Goal: Information Seeking & Learning: Find specific fact

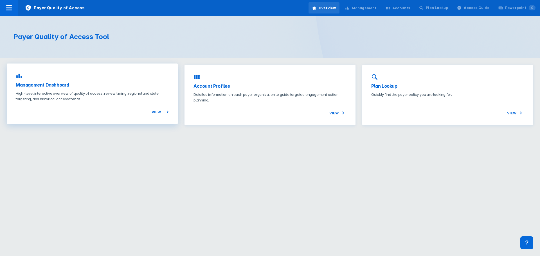
click at [158, 113] on span "View" at bounding box center [160, 112] width 17 height 7
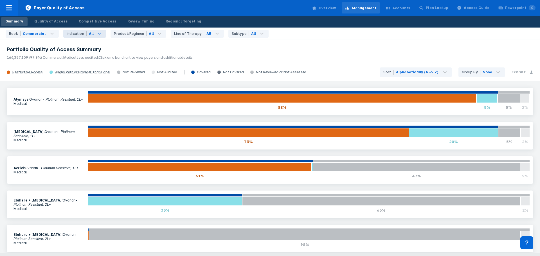
click at [99, 33] on icon at bounding box center [99, 33] width 7 height 7
click at [133, 32] on div "Product/Regimen" at bounding box center [130, 33] width 33 height 5
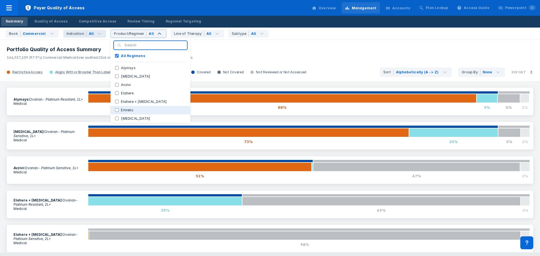
click at [115, 110] on input "Emrelis" at bounding box center [117, 110] width 4 height 4
checkbox input "true"
checkbox Regimens "false"
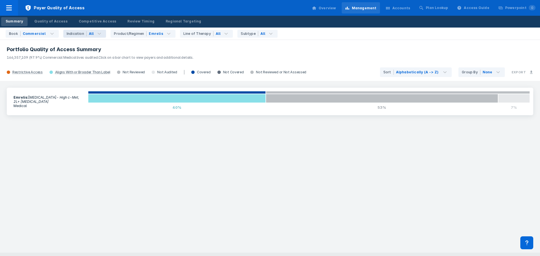
click at [224, 122] on div "Emrelis : NSCLC - High c-Met, 2L+ Metastatic Medical 0% 40% 53% 7%" at bounding box center [270, 167] width 540 height 172
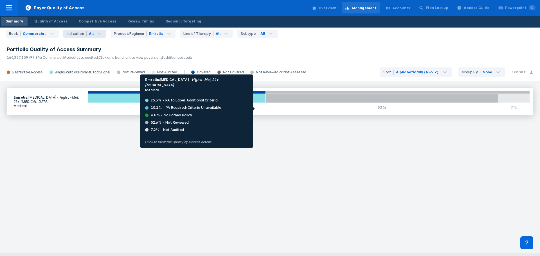
click at [230, 109] on div "40%" at bounding box center [177, 107] width 178 height 9
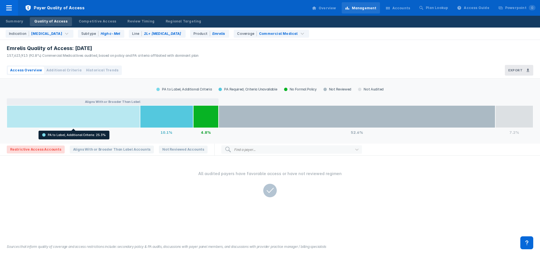
click at [124, 114] on div at bounding box center [73, 117] width 133 height 23
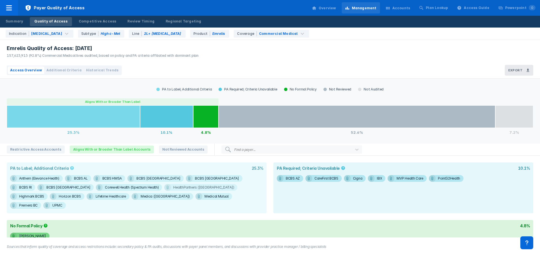
click at [173, 188] on div "HealthPartners (MN)" at bounding box center [203, 187] width 61 height 7
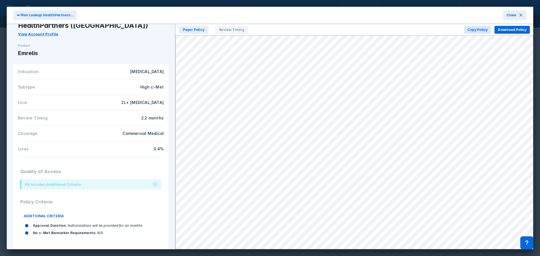
scroll to position [23, 0]
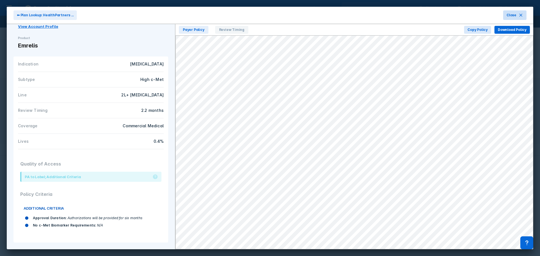
click at [509, 14] on span "Close" at bounding box center [512, 15] width 10 height 5
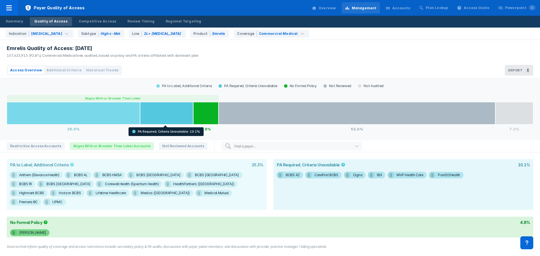
scroll to position [4, 0]
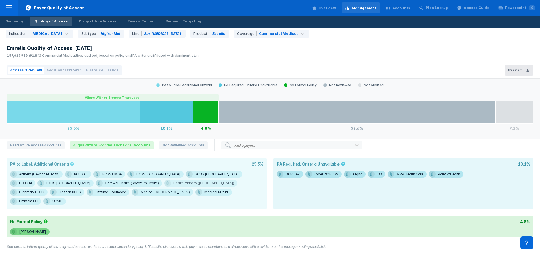
click at [173, 183] on div "HealthPartners (MN)" at bounding box center [203, 183] width 61 height 7
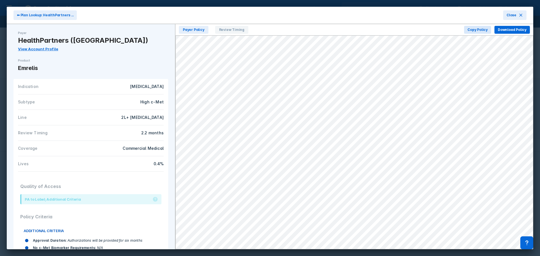
click at [141, 136] on div "2.2 months" at bounding box center [129, 133] width 70 height 6
click at [142, 134] on div "2.2 months" at bounding box center [129, 133] width 70 height 6
click at [224, 31] on span "Review Timing" at bounding box center [231, 30] width 33 height 8
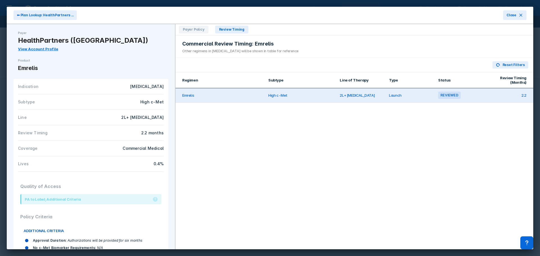
click at [518, 96] on td "2.2" at bounding box center [508, 95] width 49 height 14
click at [448, 95] on div "Reviewed" at bounding box center [449, 95] width 23 height 7
click at [508, 17] on span "Close" at bounding box center [512, 15] width 10 height 5
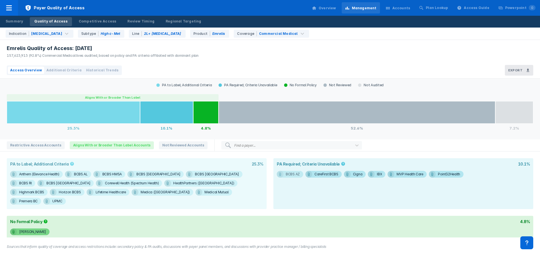
click at [288, 174] on div "BCBS AZ" at bounding box center [293, 174] width 14 height 7
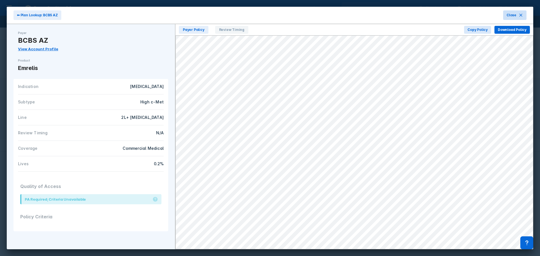
click at [505, 17] on button "Close" at bounding box center [514, 15] width 23 height 10
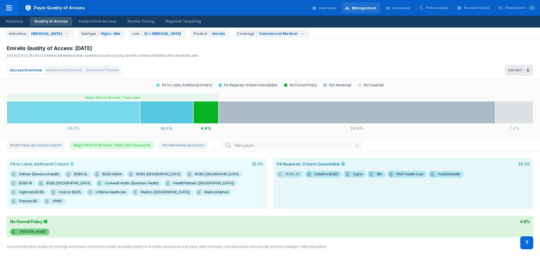
click at [292, 173] on div "BCBS AZ" at bounding box center [293, 174] width 14 height 7
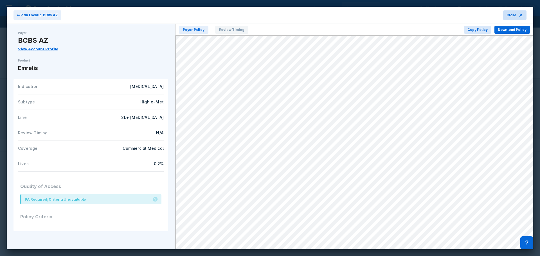
click at [515, 16] on span "Close" at bounding box center [512, 15] width 10 height 5
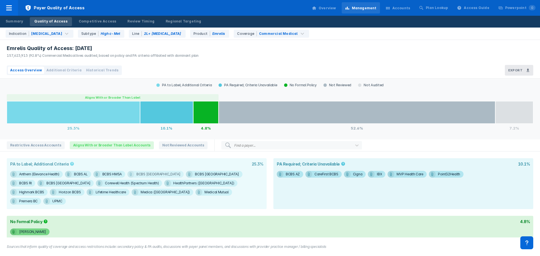
click at [144, 173] on div "BCBS MN" at bounding box center [158, 174] width 44 height 7
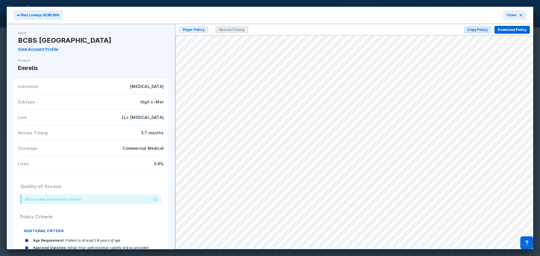
click at [231, 27] on span "Review Timing" at bounding box center [231, 30] width 33 height 8
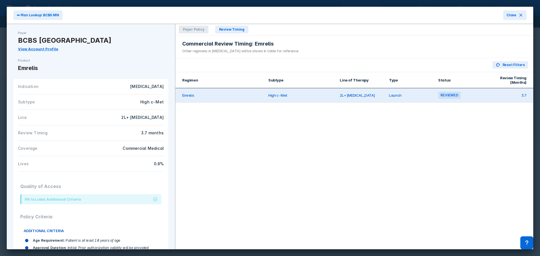
click at [201, 29] on span "Payer Policy" at bounding box center [194, 30] width 30 height 8
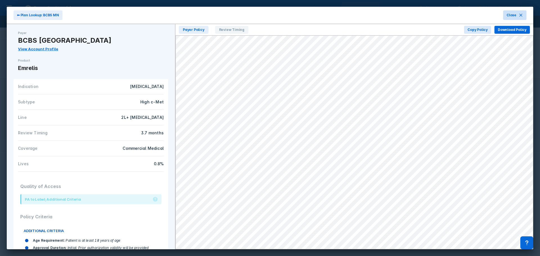
click at [511, 15] on span "Close" at bounding box center [512, 15] width 10 height 5
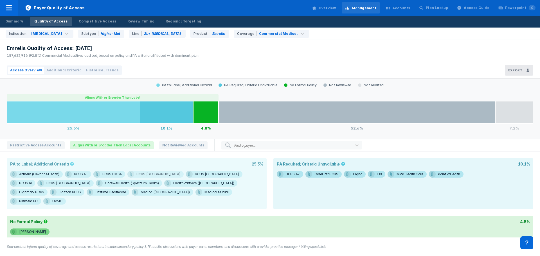
click at [135, 172] on span "BCBS MN" at bounding box center [155, 174] width 56 height 7
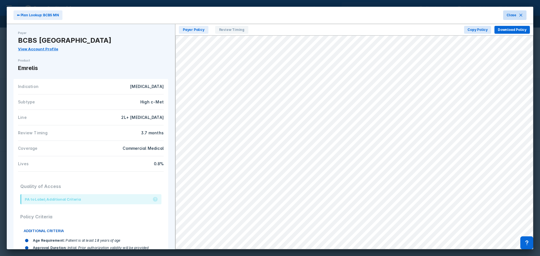
click at [518, 16] on button "Close" at bounding box center [514, 15] width 23 height 10
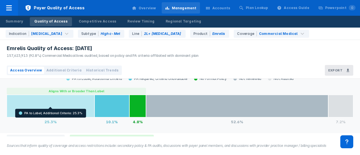
scroll to position [10, 0]
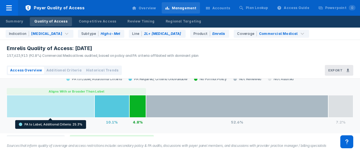
click at [76, 110] on div at bounding box center [51, 106] width 88 height 23
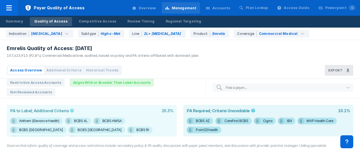
scroll to position [95, 0]
